Goal: Information Seeking & Learning: Learn about a topic

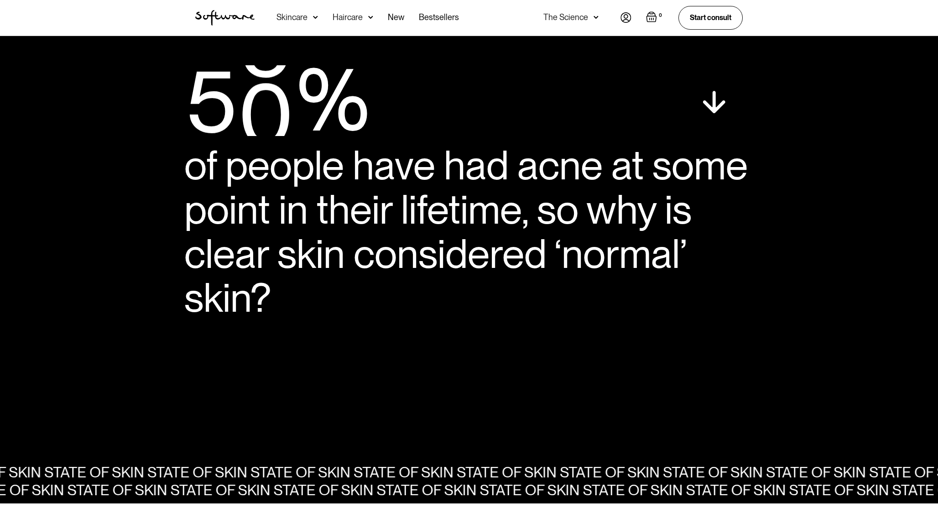
click at [221, 19] on img "home" at bounding box center [224, 18] width 59 height 16
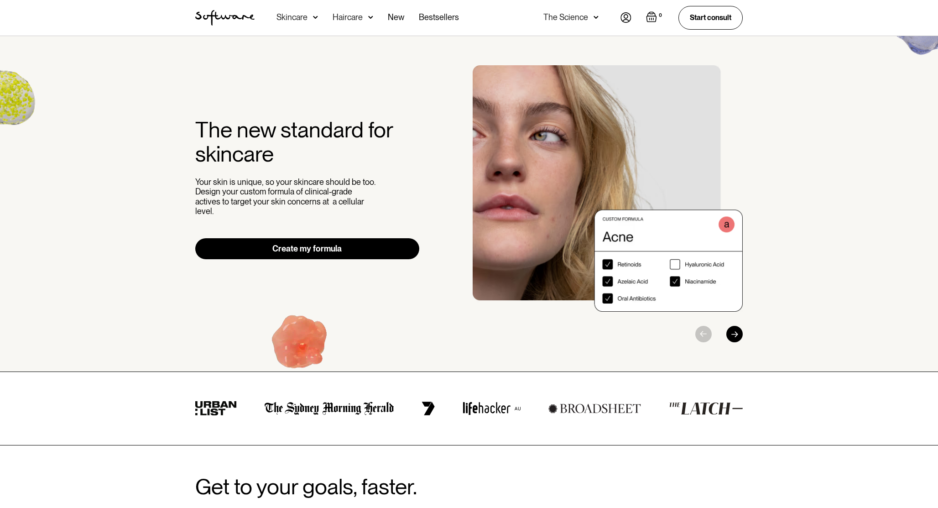
click at [310, 19] on div "Skincare" at bounding box center [298, 18] width 42 height 36
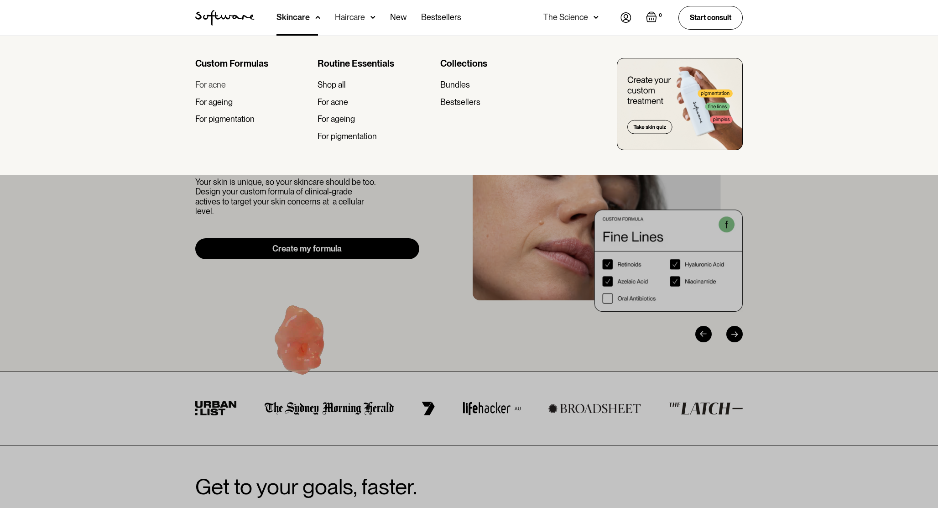
click at [221, 83] on div "For acne" at bounding box center [210, 85] width 31 height 10
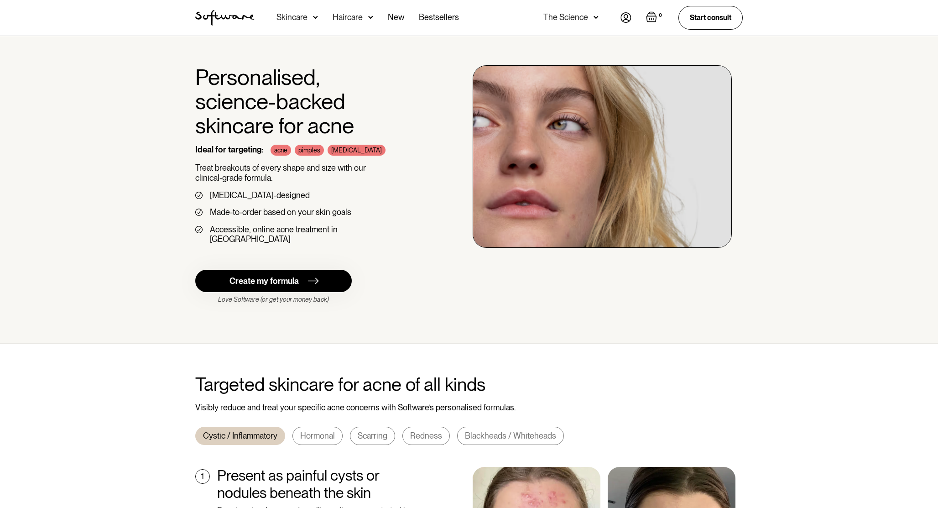
click at [302, 22] on div "Skincare" at bounding box center [298, 18] width 42 height 36
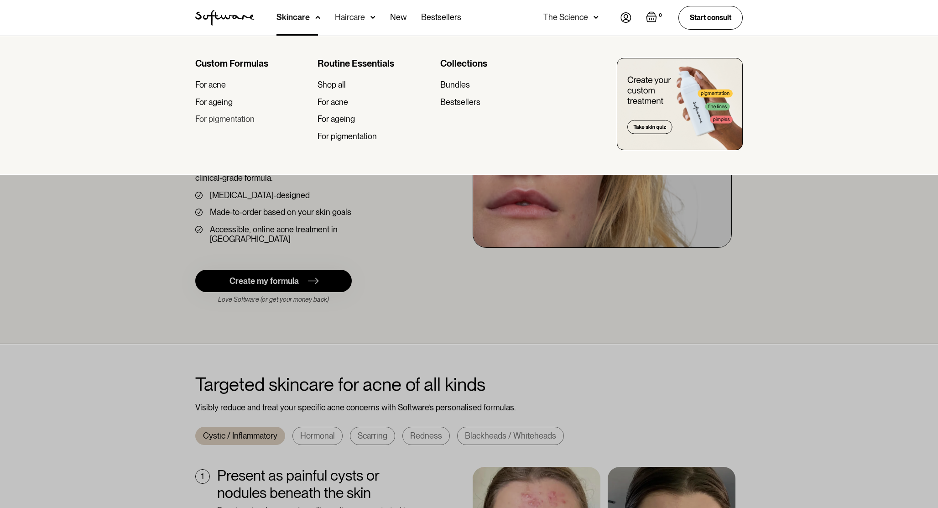
click at [245, 120] on div "For pigmentation" at bounding box center [224, 119] width 59 height 10
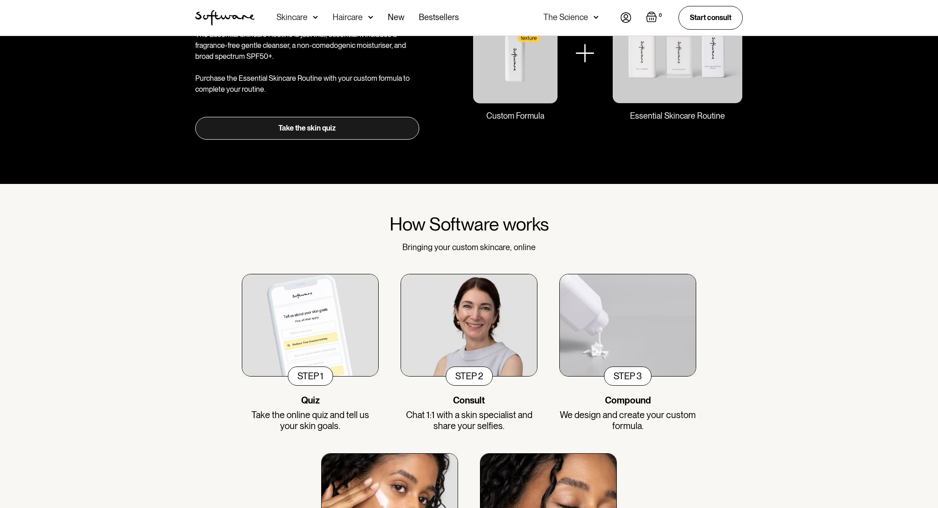
scroll to position [622, 0]
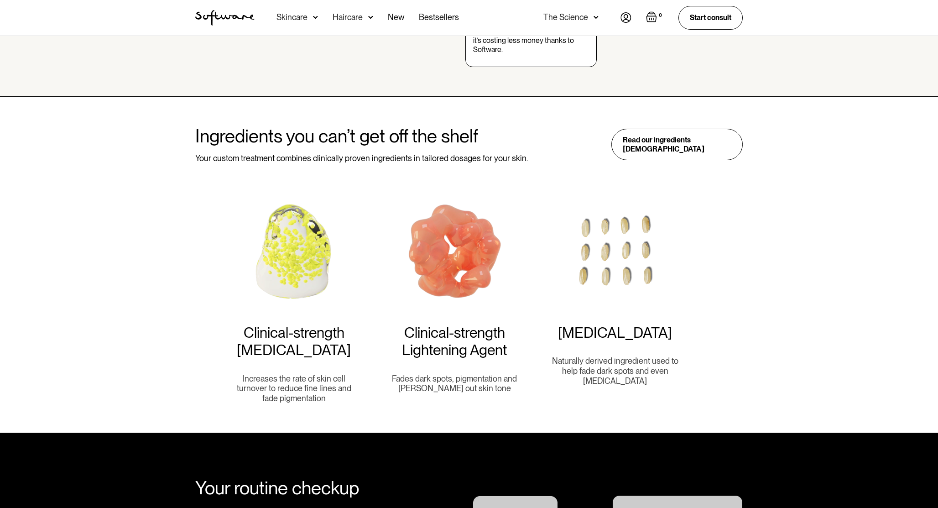
click at [348, 19] on div "Haircare" at bounding box center [348, 17] width 30 height 9
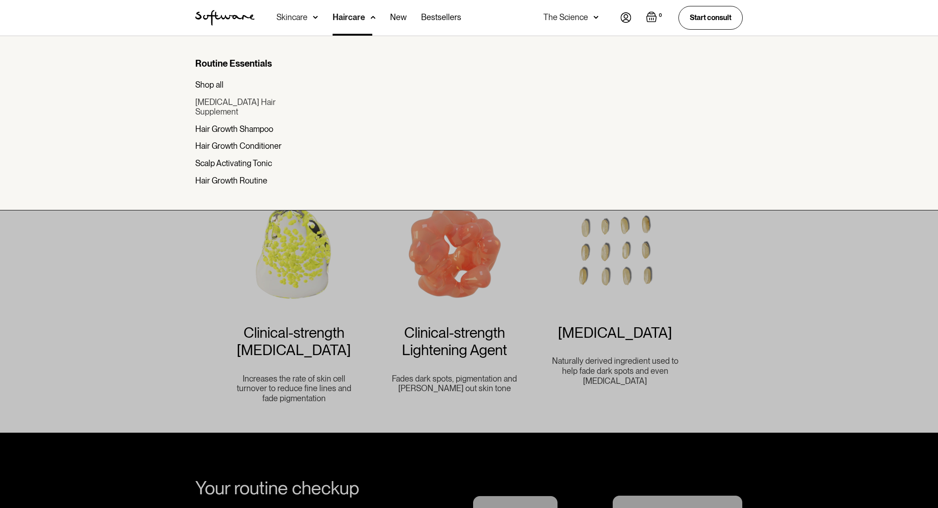
click at [225, 99] on div "[MEDICAL_DATA] Hair Supplement" at bounding box center [252, 107] width 115 height 20
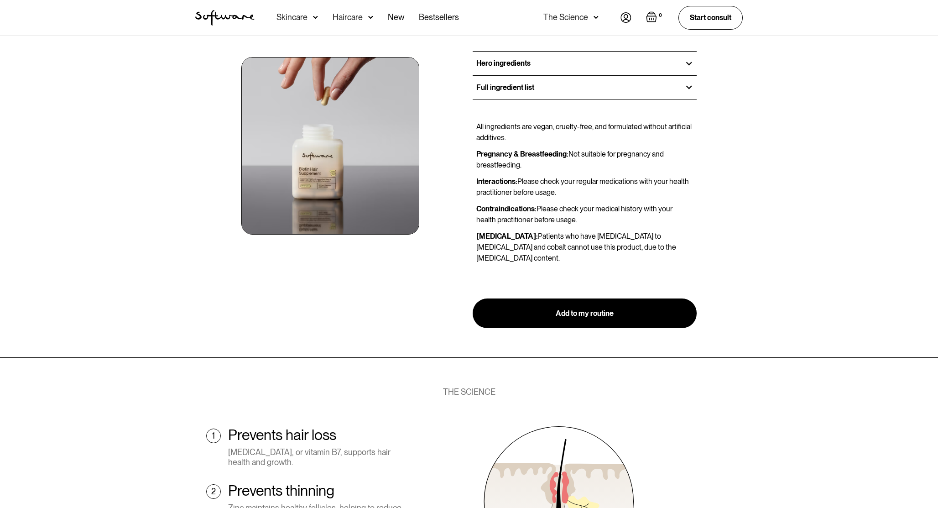
scroll to position [441, 0]
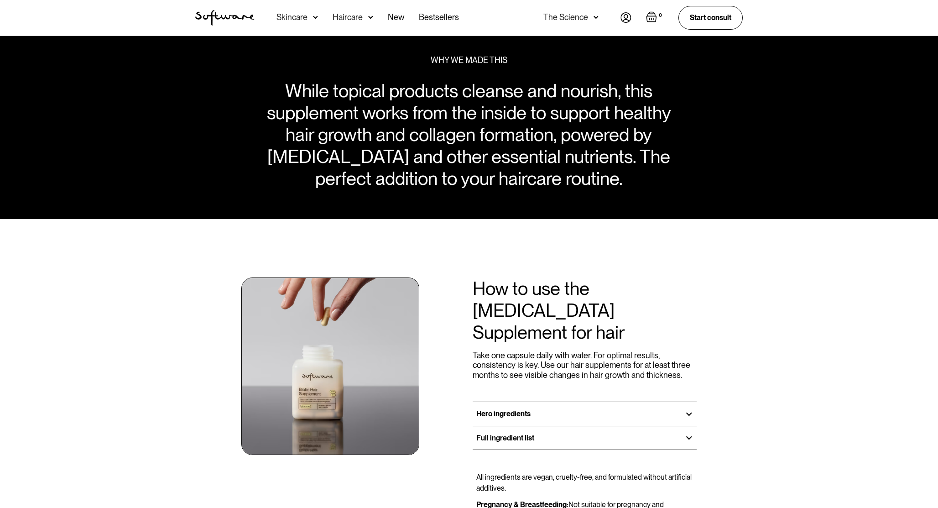
click at [405, 16] on div "Acne Ageing Pigmentation Everyday care Hair Loss Learn Skincare Custom Formulas…" at bounding box center [368, 18] width 183 height 36
click at [400, 16] on link "New" at bounding box center [396, 18] width 16 height 36
